Goal: Task Accomplishment & Management: Manage account settings

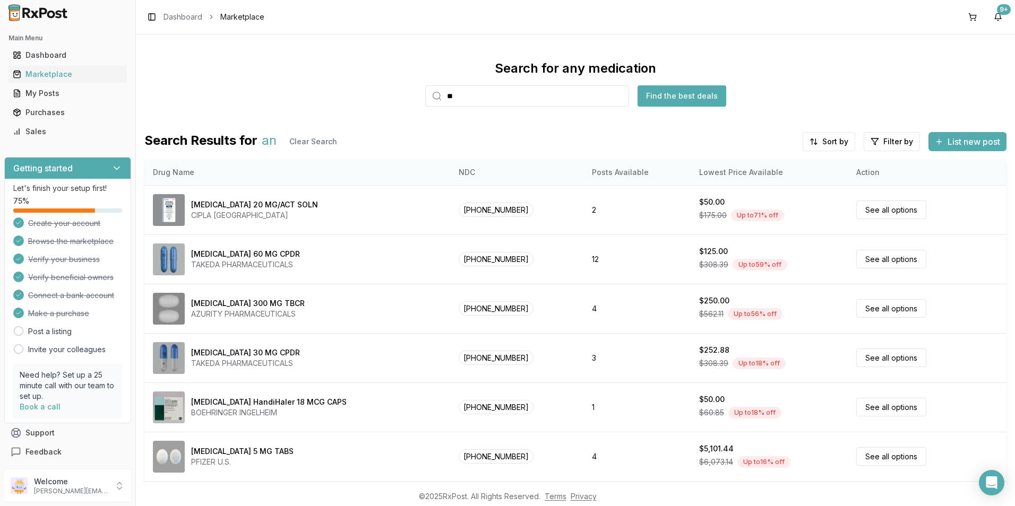
scroll to position [40, 0]
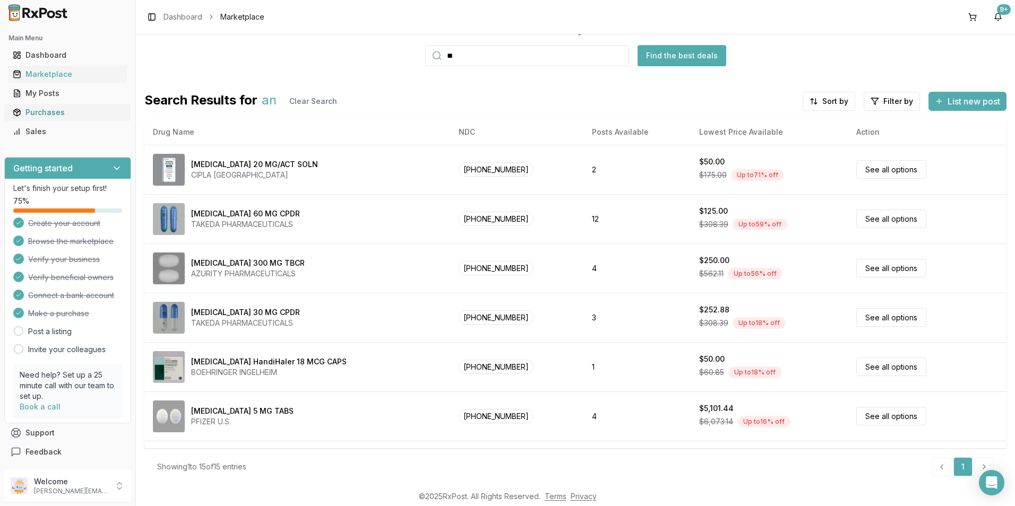
click at [47, 112] on div "Purchases" at bounding box center [68, 112] width 110 height 11
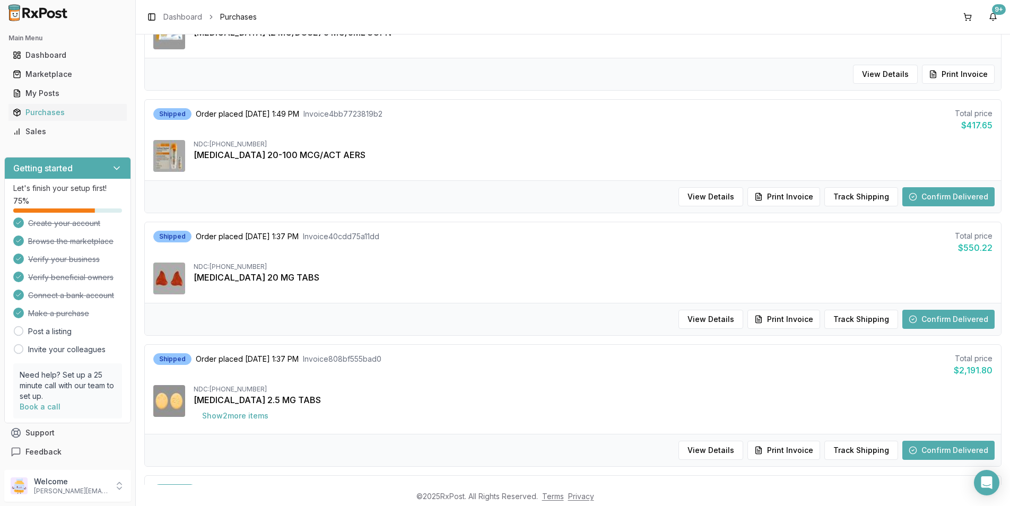
scroll to position [584, 0]
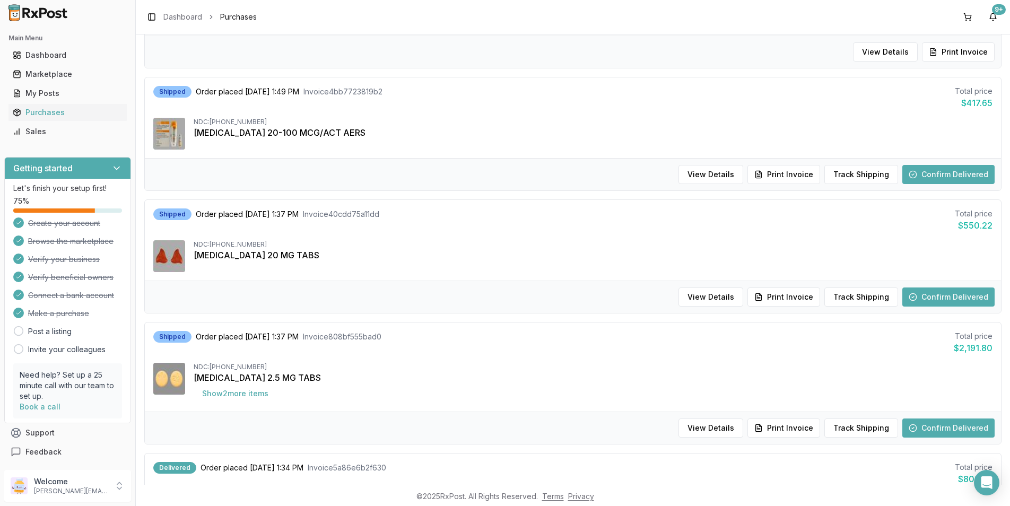
click at [938, 172] on button "Confirm Delivered" at bounding box center [949, 174] width 92 height 19
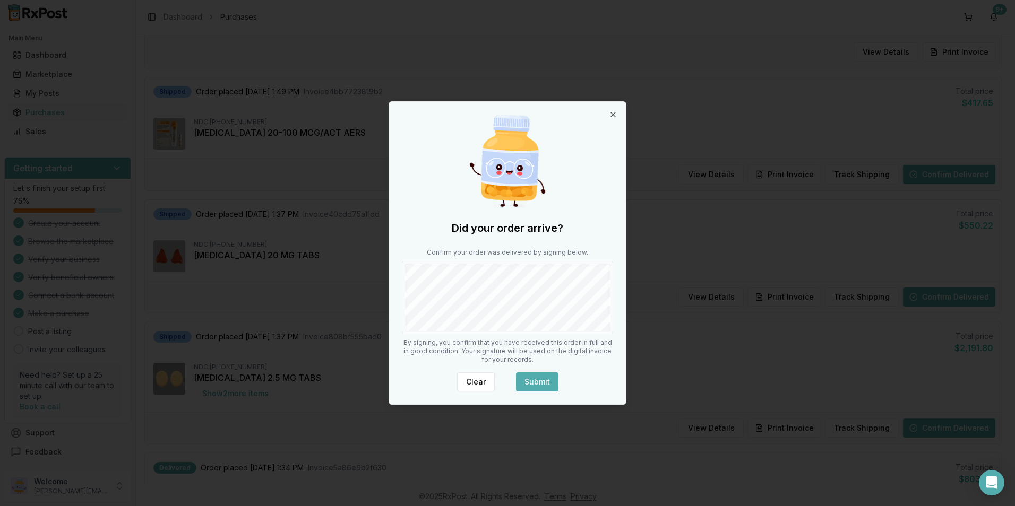
click at [544, 382] on button "Submit" at bounding box center [537, 382] width 42 height 19
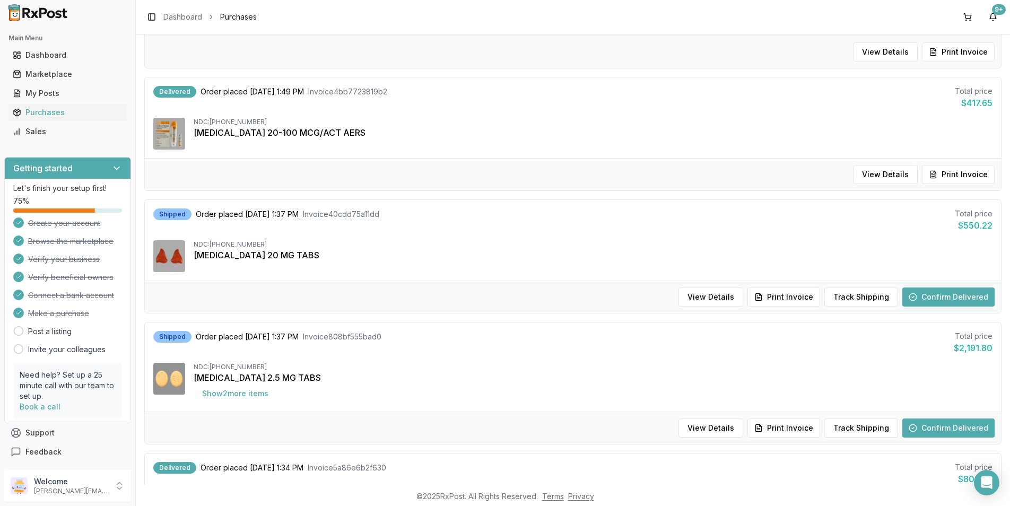
click at [941, 296] on button "Confirm Delivered" at bounding box center [949, 297] width 92 height 19
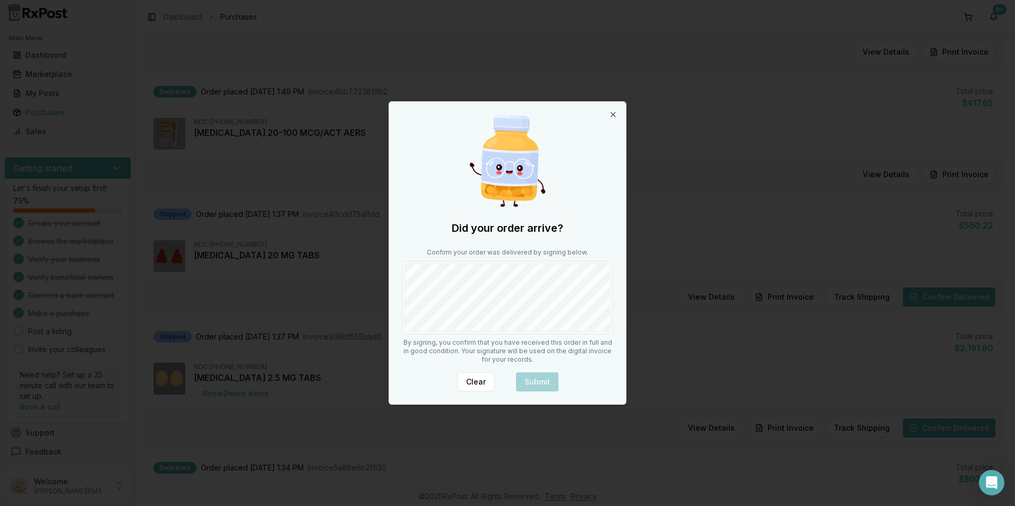
click at [403, 286] on div at bounding box center [507, 297] width 211 height 73
drag, startPoint x: 541, startPoint y: 388, endPoint x: 550, endPoint y: 385, distance: 9.6
click at [545, 387] on button "Submit" at bounding box center [537, 382] width 42 height 19
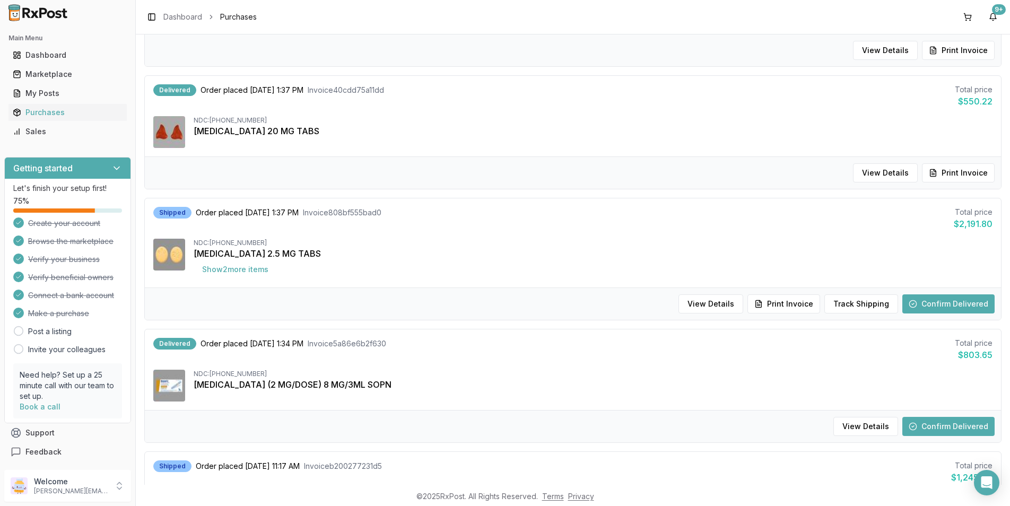
scroll to position [743, 0]
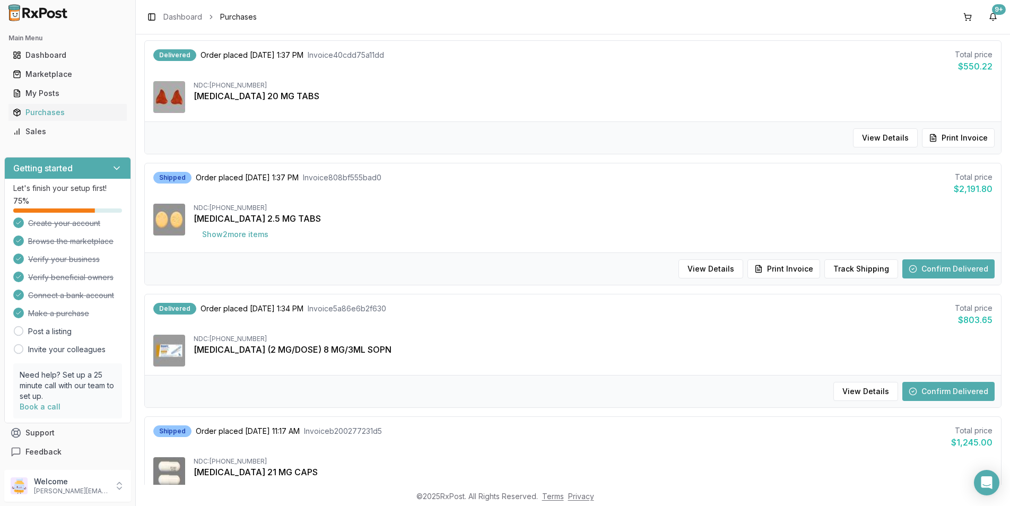
click at [938, 266] on button "Confirm Delivered" at bounding box center [949, 269] width 92 height 19
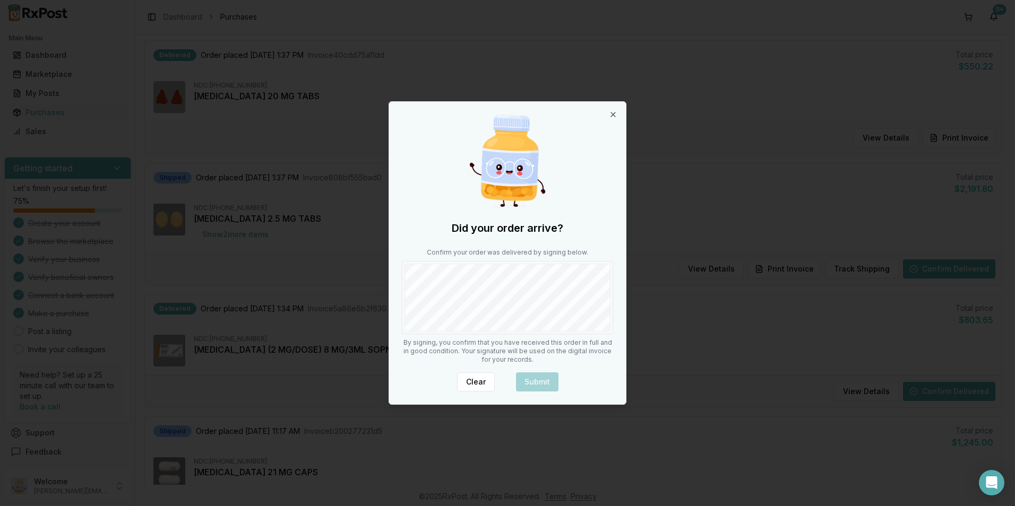
click at [390, 292] on div "Did your order arrive? Confirm your order was delivered by signing below. By si…" at bounding box center [507, 253] width 237 height 302
drag, startPoint x: 538, startPoint y: 378, endPoint x: 543, endPoint y: 376, distance: 5.9
click at [539, 377] on button "Submit" at bounding box center [537, 382] width 42 height 19
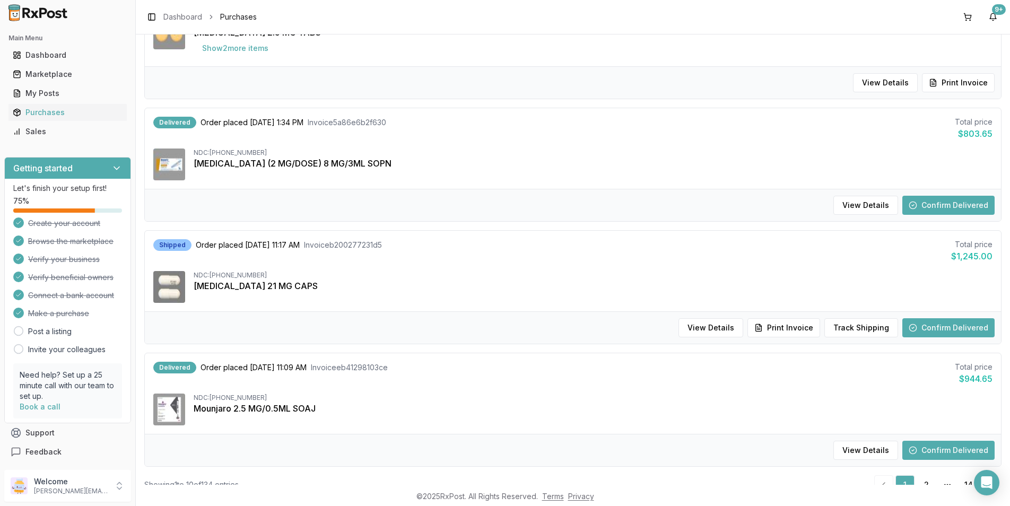
scroll to position [964, 0]
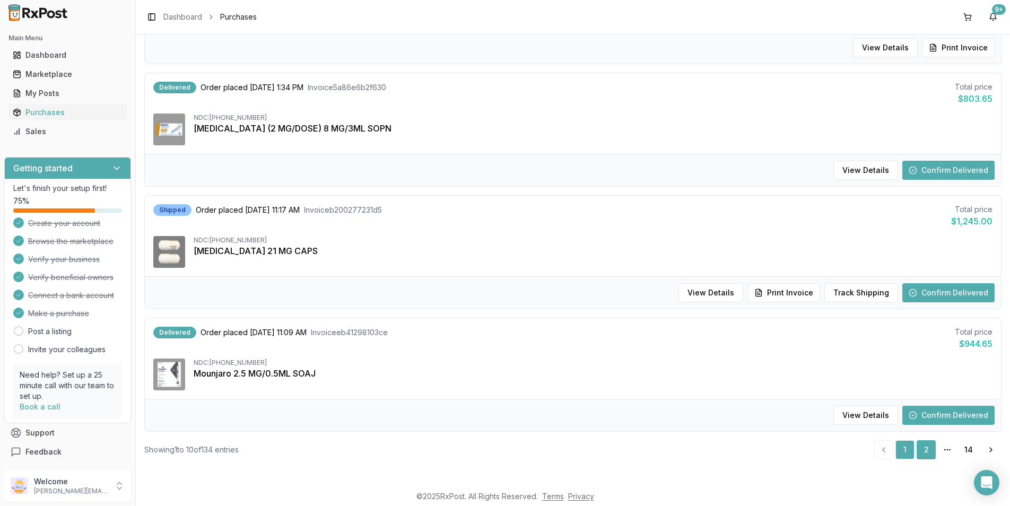
click at [921, 447] on link "2" at bounding box center [926, 449] width 19 height 19
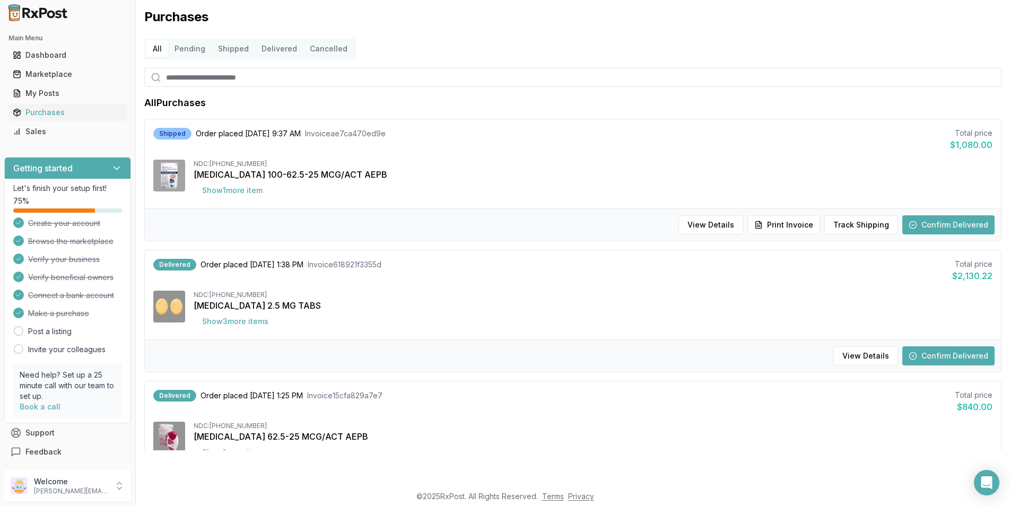
click at [933, 223] on button "Confirm Delivered" at bounding box center [949, 224] width 92 height 19
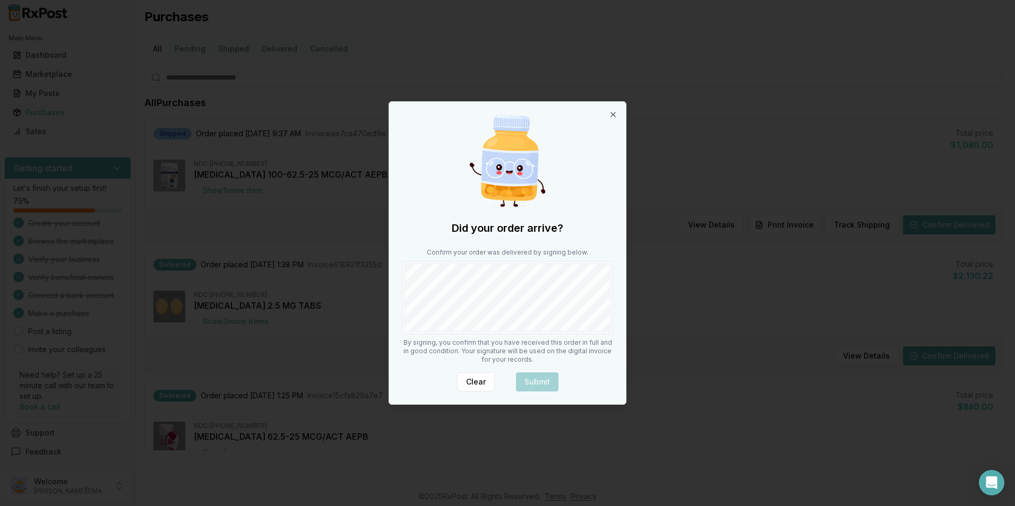
click at [403, 291] on div at bounding box center [507, 297] width 211 height 73
click at [542, 367] on div "Did your order arrive? Confirm your order was delivered by signing below. By si…" at bounding box center [507, 253] width 237 height 302
click at [546, 370] on div "Did your order arrive? Confirm your order was delivered by signing below. By si…" at bounding box center [507, 253] width 237 height 302
click at [541, 375] on div "Did your order arrive? Confirm your order was delivered by signing below. By si…" at bounding box center [507, 253] width 237 height 302
click at [529, 376] on button "Submit" at bounding box center [537, 382] width 42 height 19
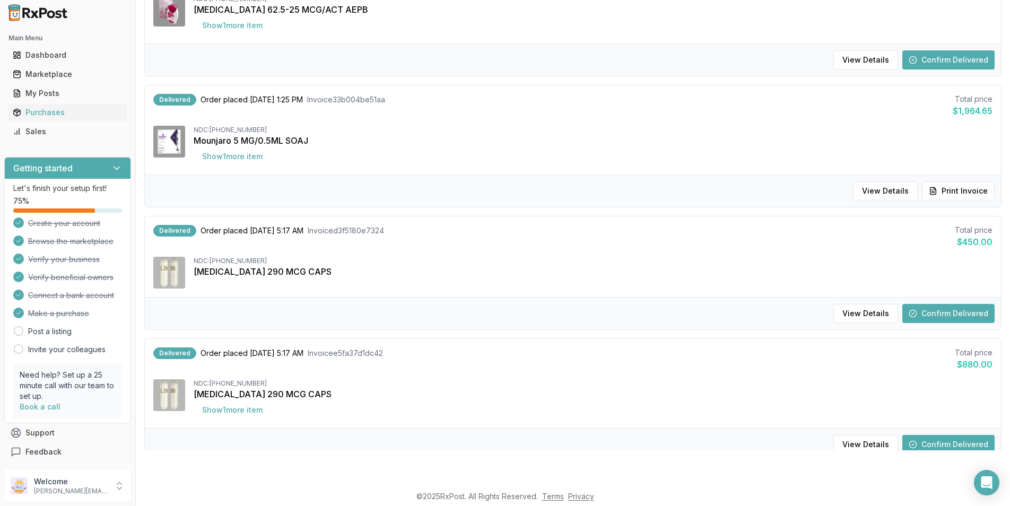
scroll to position [425, 0]
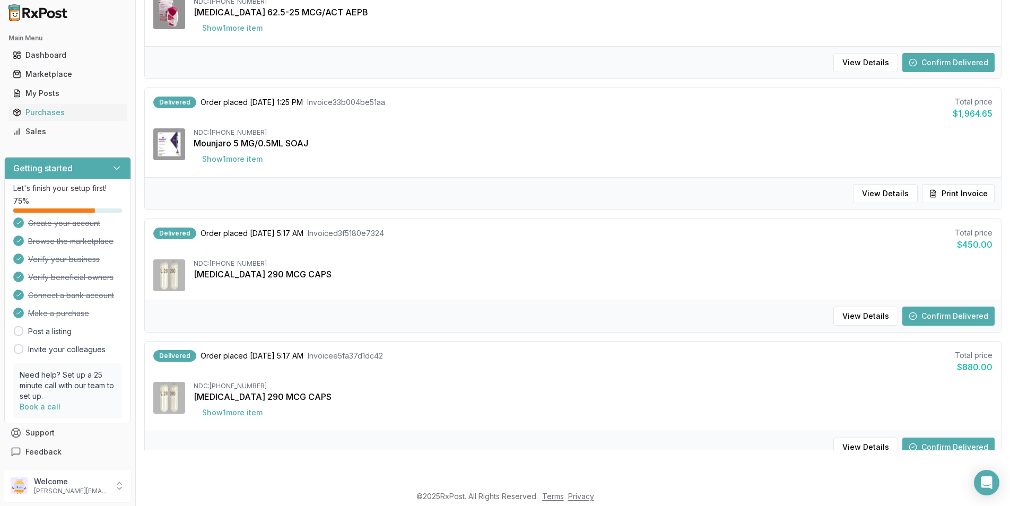
click at [931, 314] on button "Confirm Delivered" at bounding box center [949, 316] width 92 height 19
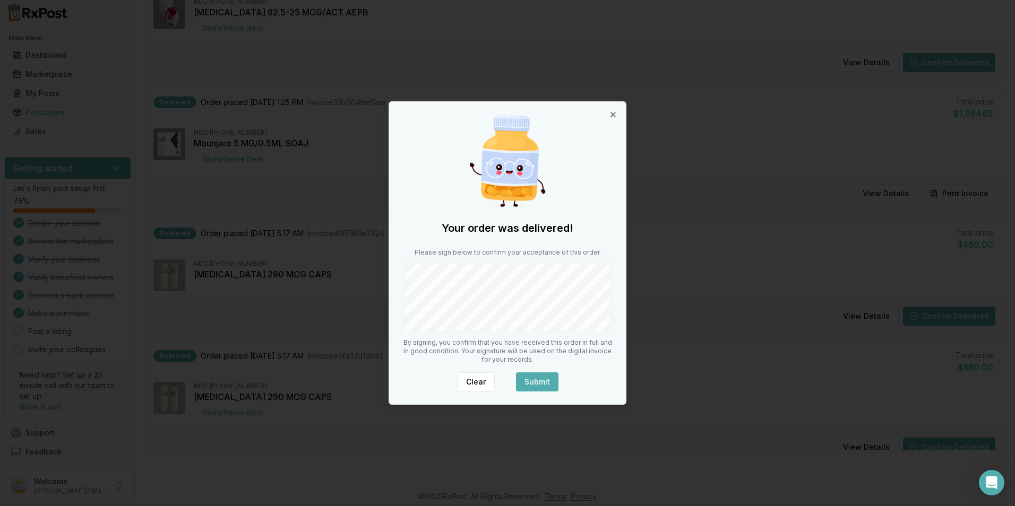
click at [534, 376] on button "Submit" at bounding box center [537, 382] width 42 height 19
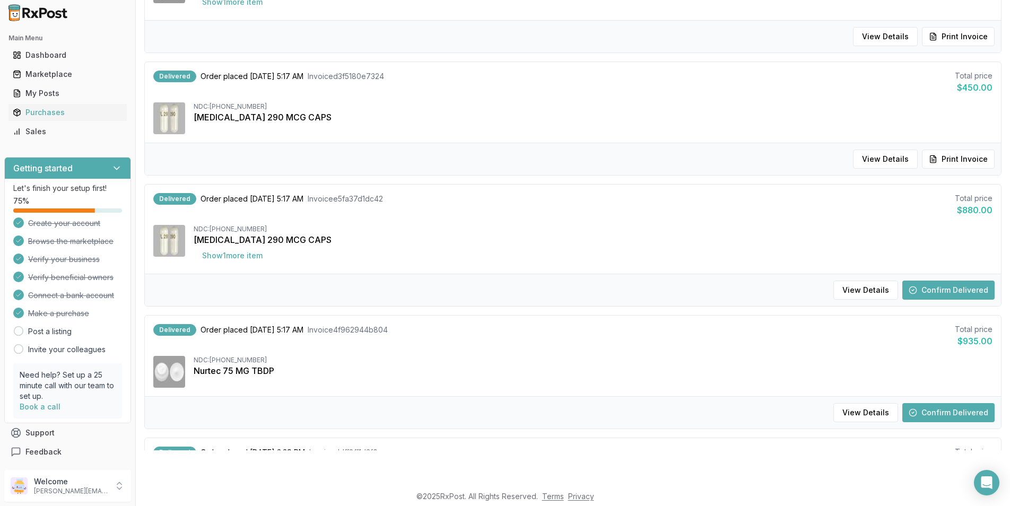
scroll to position [584, 0]
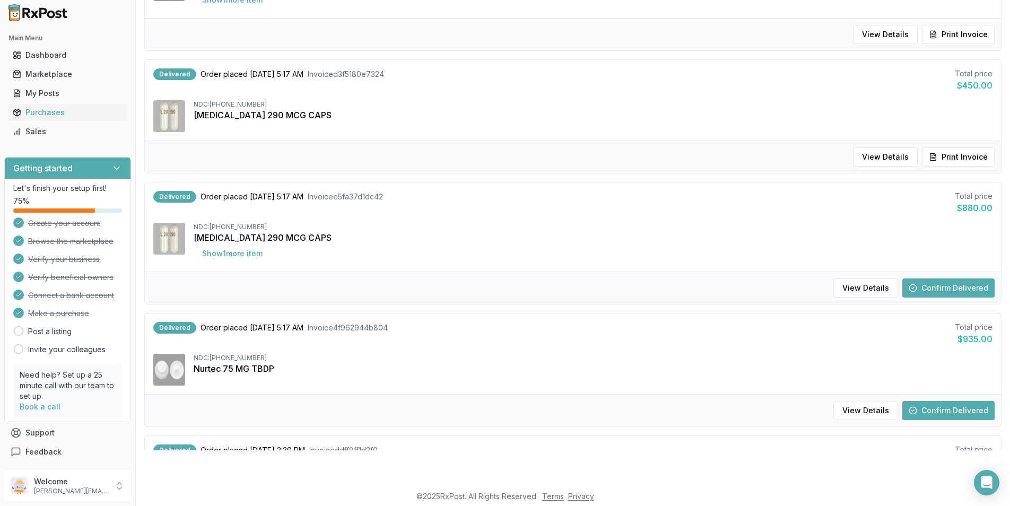
click at [972, 293] on button "Confirm Delivered" at bounding box center [949, 288] width 92 height 19
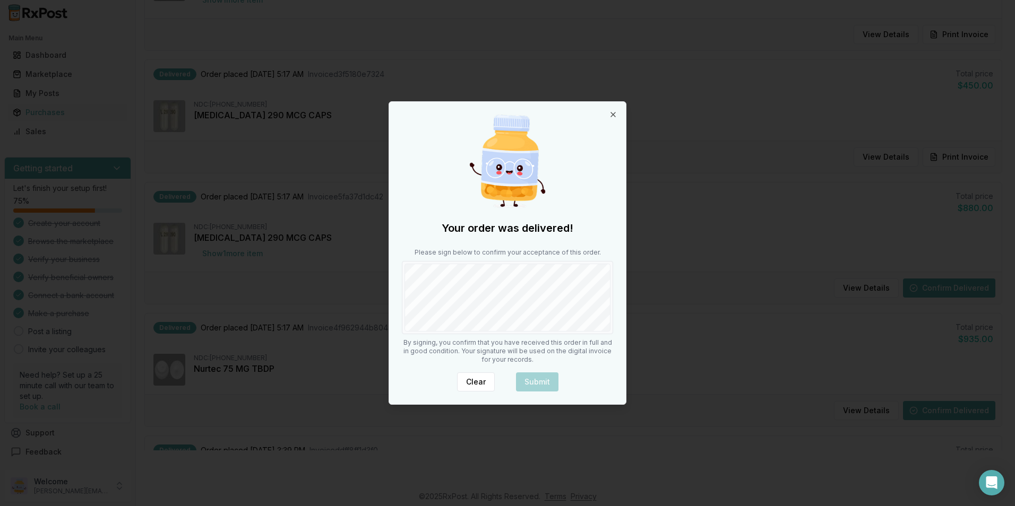
click at [401, 296] on div "Your order was delivered! Please sign below to confirm your acceptance of this …" at bounding box center [507, 253] width 237 height 302
drag, startPoint x: 534, startPoint y: 384, endPoint x: 546, endPoint y: 382, distance: 12.3
click at [536, 384] on button "Submit" at bounding box center [537, 382] width 42 height 19
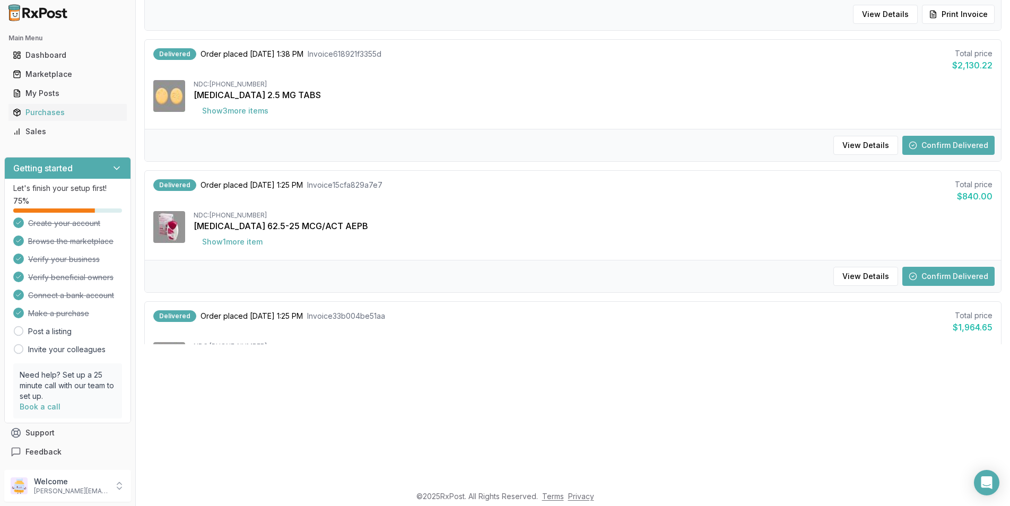
scroll to position [79, 0]
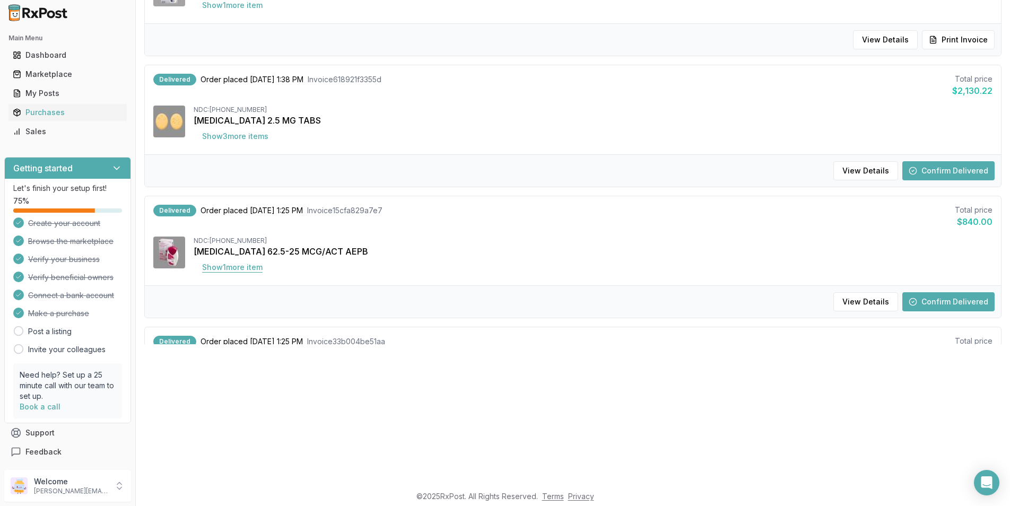
click at [262, 266] on button "Show 1 more item" at bounding box center [232, 267] width 77 height 19
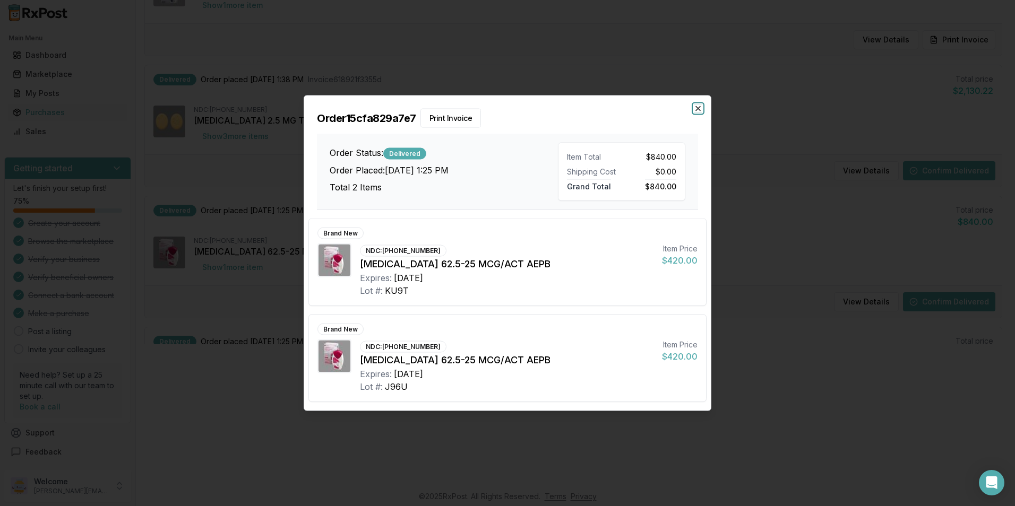
click at [695, 108] on icon "button" at bounding box center [698, 109] width 8 height 8
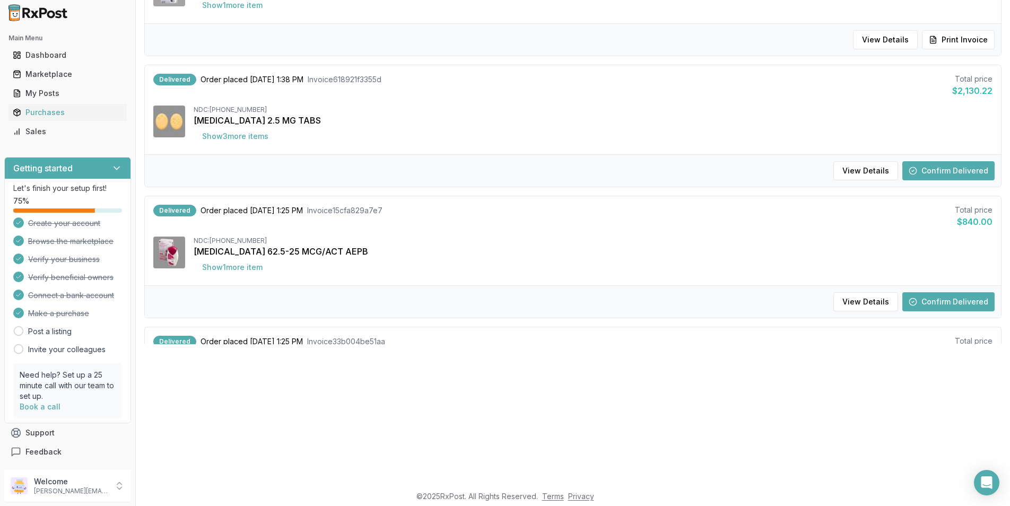
click at [937, 299] on button "Confirm Delivered" at bounding box center [949, 301] width 92 height 19
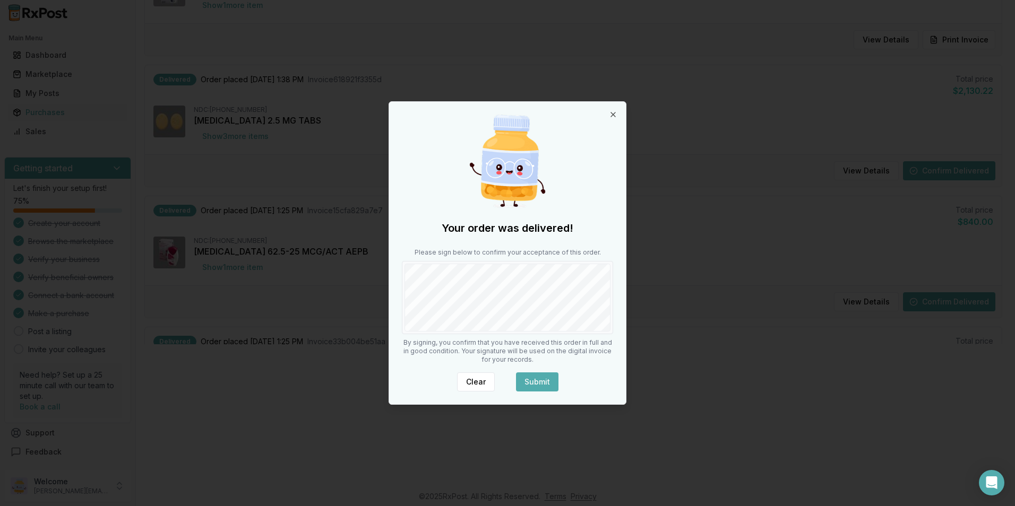
click at [539, 376] on button "Submit" at bounding box center [537, 382] width 42 height 19
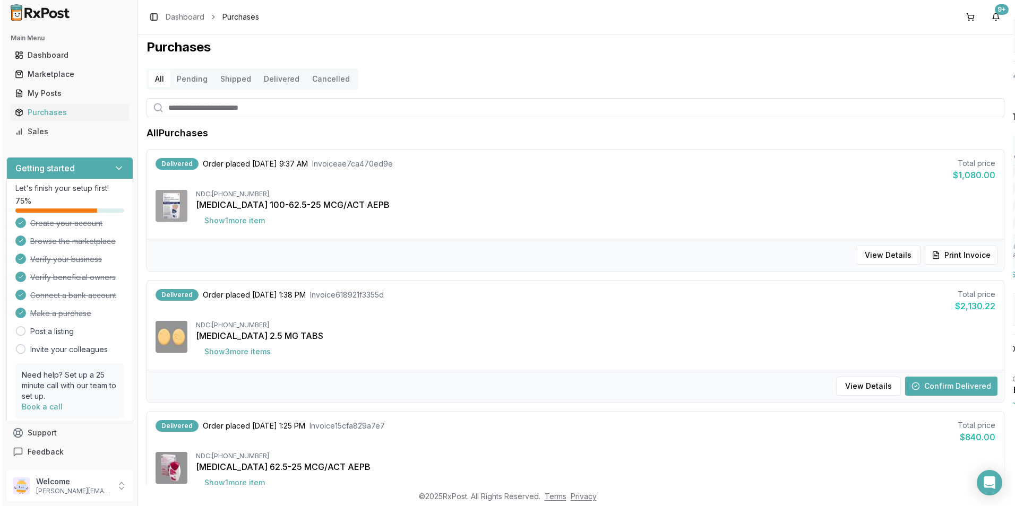
scroll to position [0, 0]
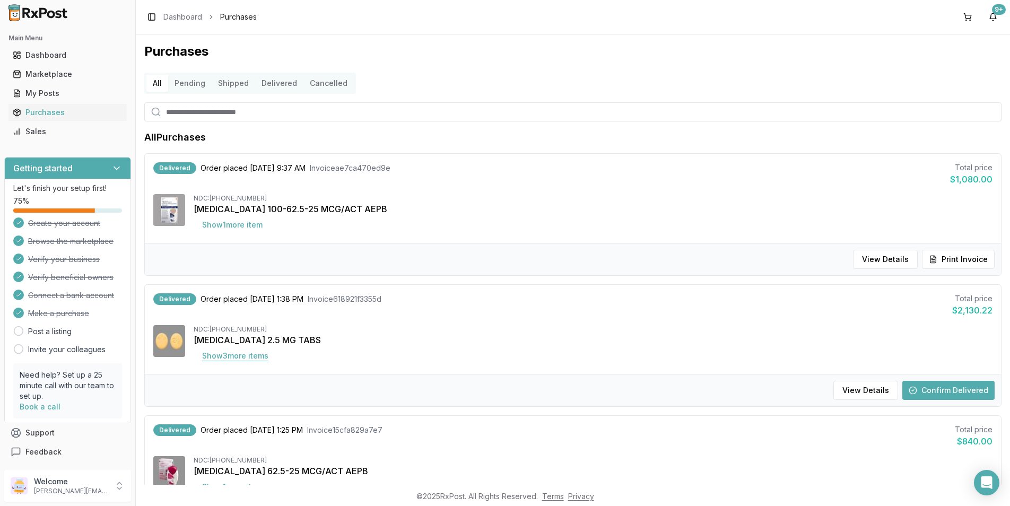
click at [246, 356] on button "Show 3 more item s" at bounding box center [235, 356] width 83 height 19
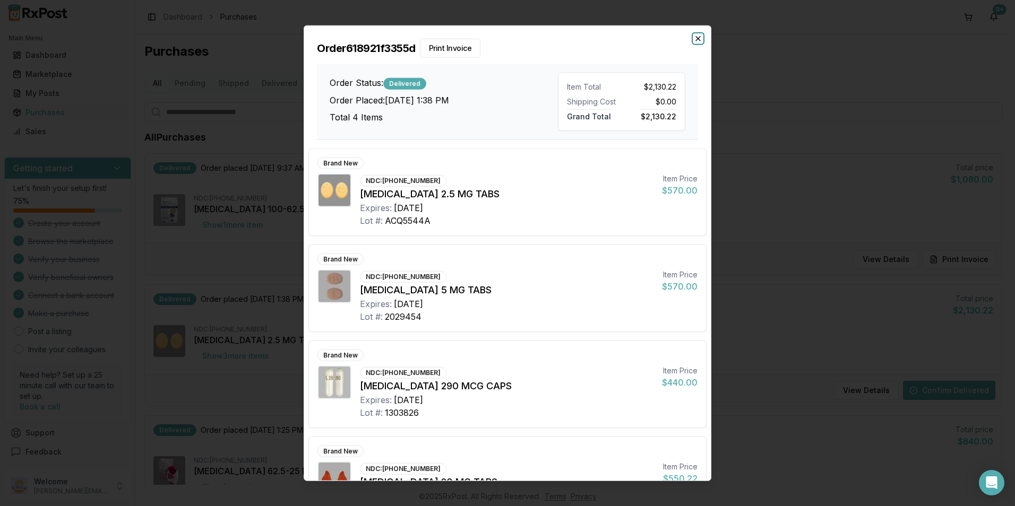
click at [694, 39] on icon "button" at bounding box center [698, 38] width 8 height 8
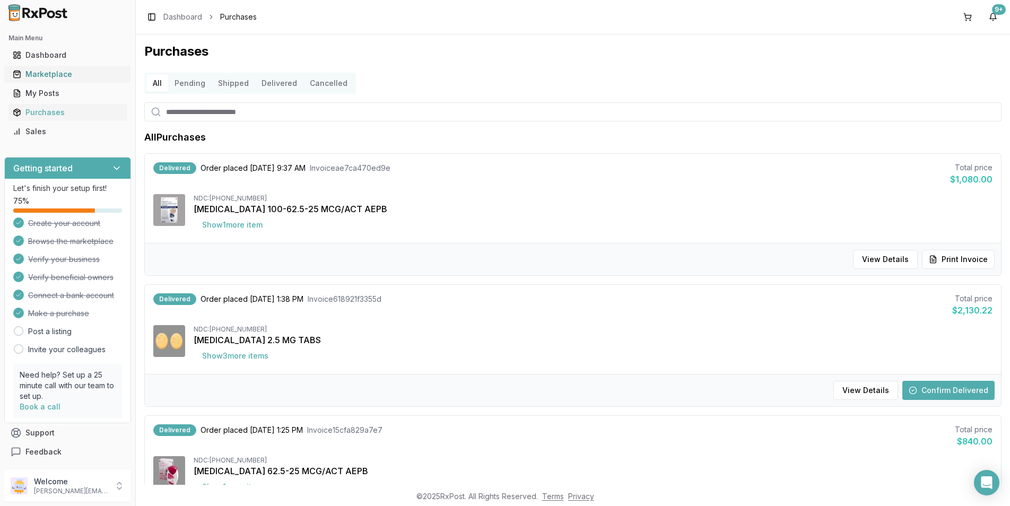
click at [44, 74] on div "Marketplace" at bounding box center [68, 74] width 110 height 11
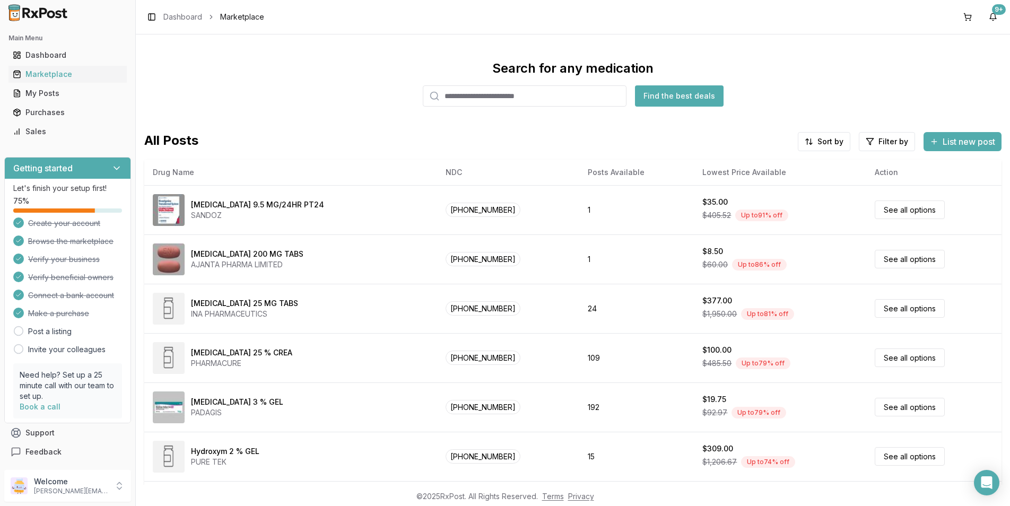
click at [459, 96] on input "search" at bounding box center [525, 95] width 204 height 21
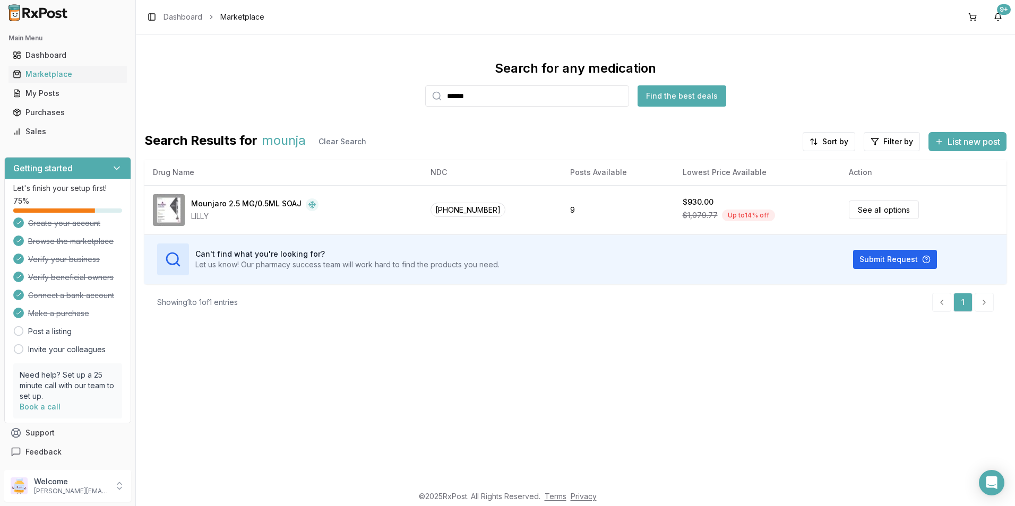
drag, startPoint x: 492, startPoint y: 99, endPoint x: 365, endPoint y: 96, distance: 127.9
click at [365, 96] on div "Search for any medication ****** Find the best deals" at bounding box center [575, 83] width 862 height 47
type input "*******"
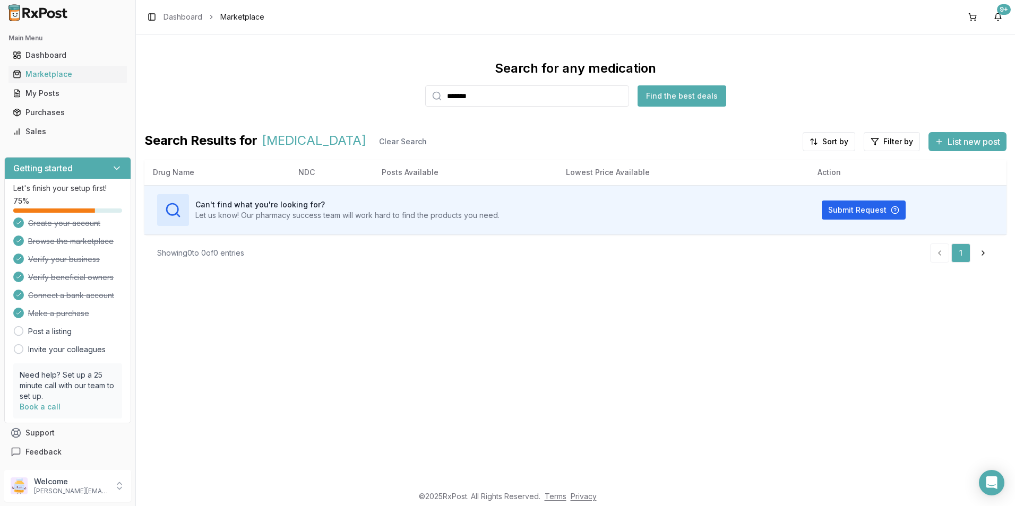
drag, startPoint x: 478, startPoint y: 98, endPoint x: 422, endPoint y: 98, distance: 55.7
click at [422, 98] on div "Search for any medication ******* Find the best deals" at bounding box center [575, 83] width 862 height 47
